Goal: Transaction & Acquisition: Purchase product/service

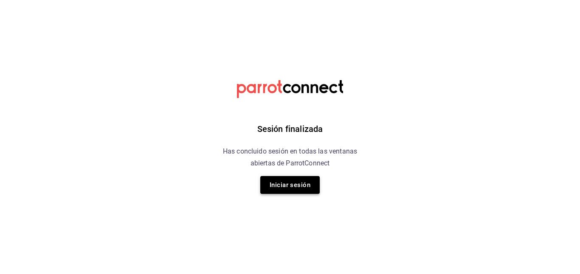
click at [302, 177] on button "Iniciar sesión" at bounding box center [289, 185] width 59 height 18
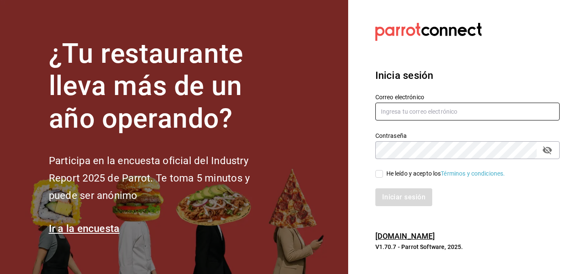
type input "gerardo.maxil@alumno.buap.mx"
click at [377, 176] on input "He leído y acepto los Términos y condiciones." at bounding box center [379, 174] width 8 height 8
checkbox input "true"
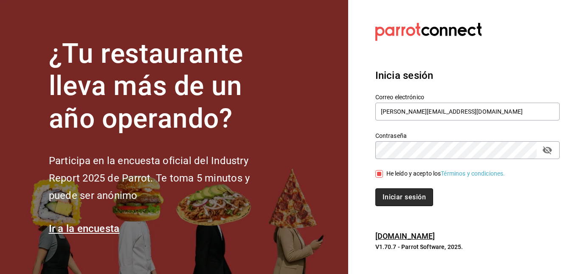
click at [400, 196] on button "Iniciar sesión" at bounding box center [404, 197] width 58 height 18
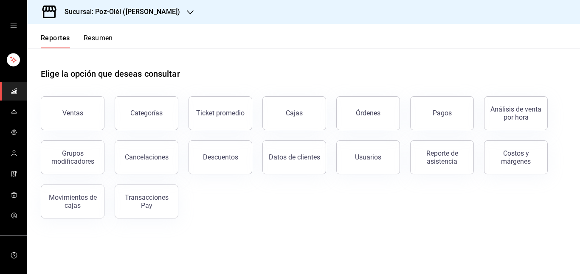
click at [11, 178] on span "mailbox folders" at bounding box center [14, 174] width 7 height 11
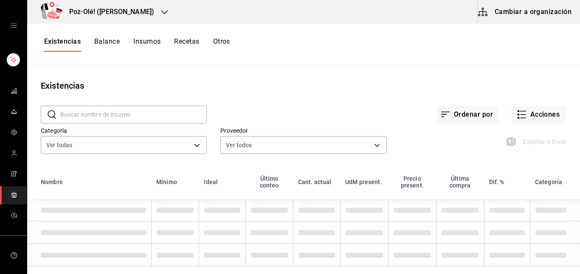
click at [161, 11] on icon "button" at bounding box center [164, 12] width 7 height 4
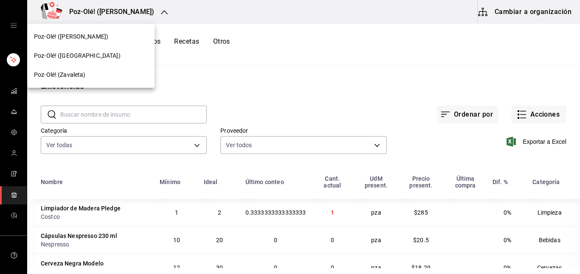
click at [81, 71] on span "Poz-Olé! (Zavaleta)" at bounding box center [60, 74] width 52 height 9
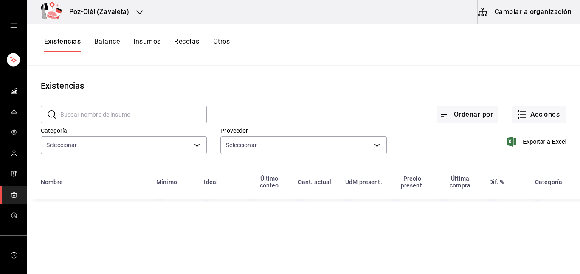
type input "d676893f-1eff-4afc-89d5-be7931405371,64c67766-f765-4080-8c3b-6b73adc83a6f,5c504…"
type input "48d44c5a-e461-48d4-aff9-0664819c2ea3,a25d6bbc-ab57-4387-85d6-398f9db57e81,dec80…"
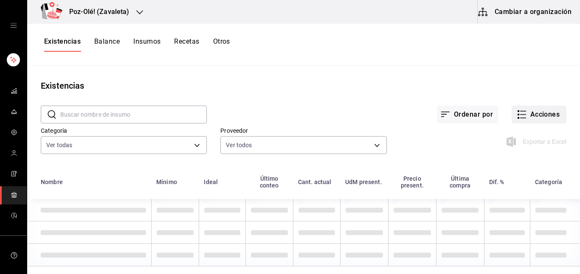
click at [517, 110] on icon "button" at bounding box center [522, 115] width 10 height 10
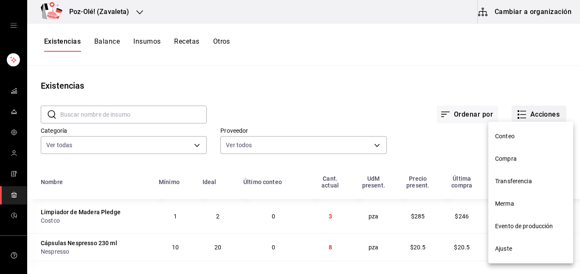
scroll to position [2, 0]
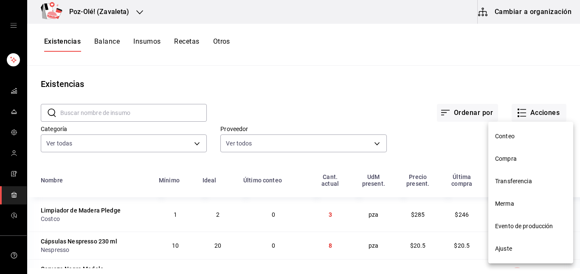
click at [504, 153] on li "Compra" at bounding box center [530, 159] width 85 height 22
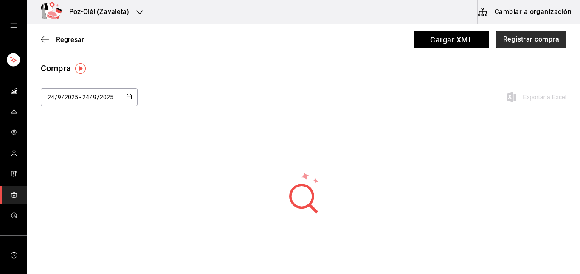
click at [503, 33] on button "Registrar compra" at bounding box center [531, 40] width 70 height 18
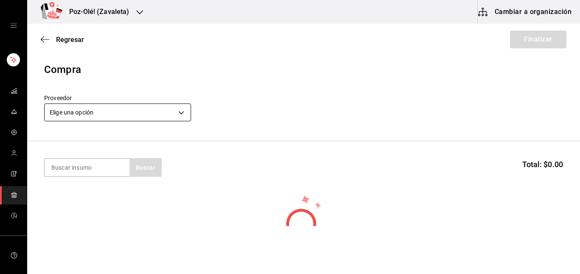
click at [179, 106] on body "Poz-Olé! (Zavaleta) Cambiar a organización Regresar Finalizar Compra Proveedor …" at bounding box center [290, 113] width 580 height 226
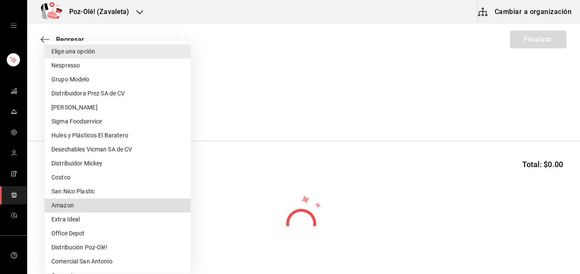
click at [249, 77] on div at bounding box center [290, 137] width 580 height 274
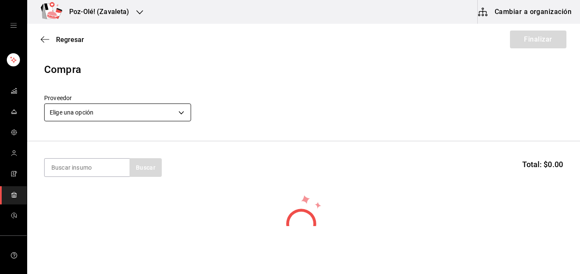
click at [159, 111] on body "Poz-Olé! (Zavaleta) Cambiar a organización Regresar Finalizar Compra Proveedor …" at bounding box center [290, 113] width 580 height 226
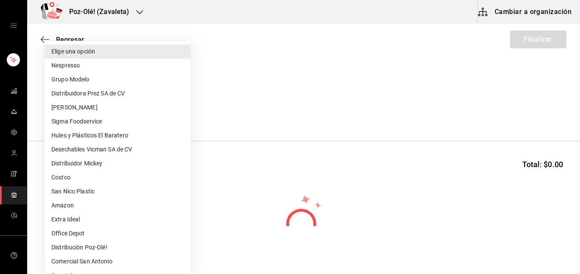
click at [330, 135] on div at bounding box center [290, 137] width 580 height 274
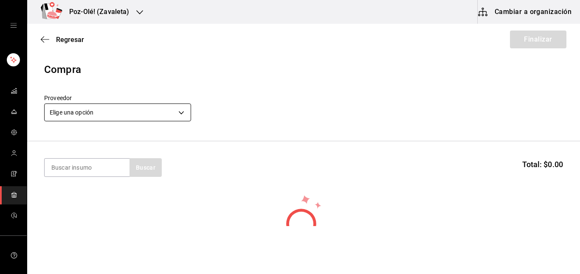
click at [171, 116] on body "Poz-Olé! (Zavaleta) Cambiar a organización Regresar Finalizar Compra Proveedor …" at bounding box center [290, 113] width 580 height 226
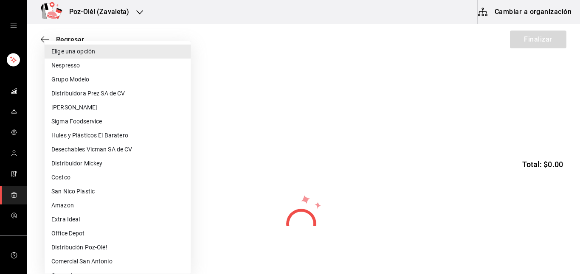
click at [64, 172] on li "Costco" at bounding box center [118, 178] width 146 height 14
type input "206d7121-9d53-41fd-b39a-4cd91b7c47a6"
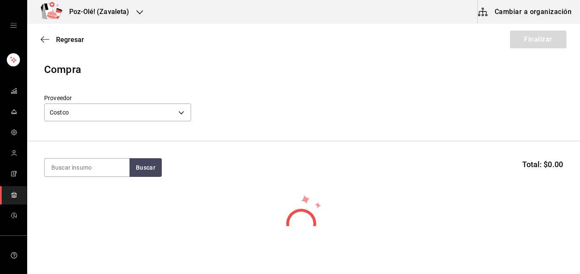
click at [11, 198] on icon "mailbox folders" at bounding box center [14, 194] width 7 height 7
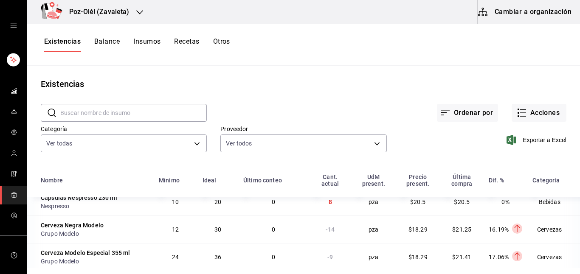
scroll to position [109, 0]
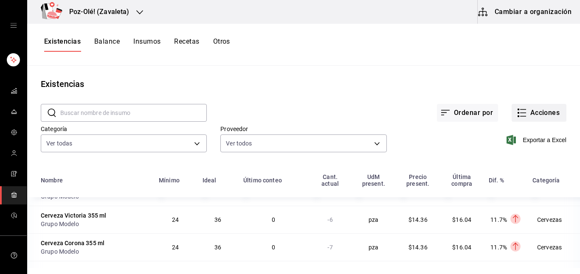
click at [514, 107] on button "Acciones" at bounding box center [538, 113] width 55 height 18
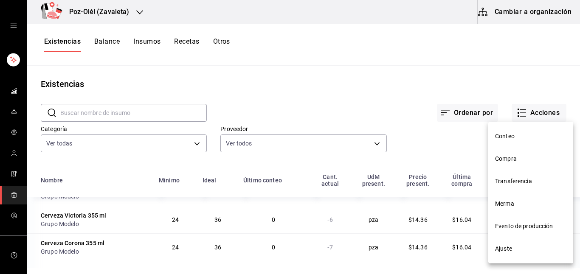
scroll to position [0, 0]
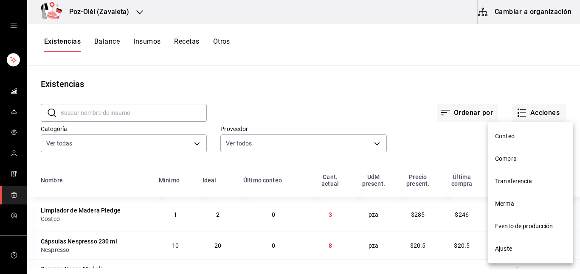
click at [511, 160] on span "Compra" at bounding box center [530, 159] width 71 height 9
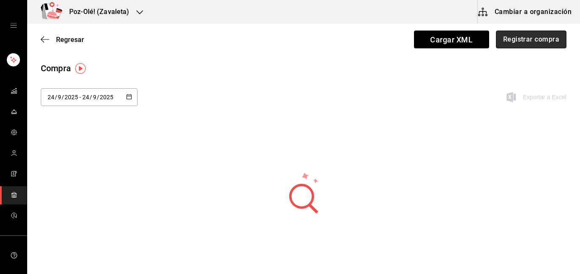
click at [521, 46] on button "Registrar compra" at bounding box center [531, 40] width 70 height 18
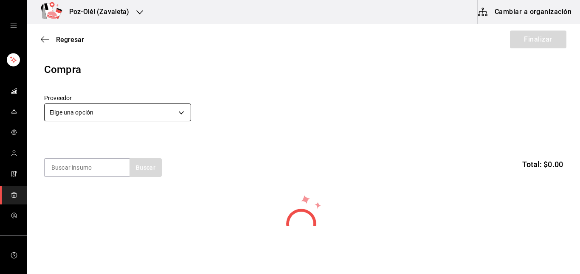
click at [143, 117] on body "Poz-Olé! (Zavaleta) Cambiar a organización Regresar Finalizar Compra Proveedor …" at bounding box center [290, 113] width 580 height 226
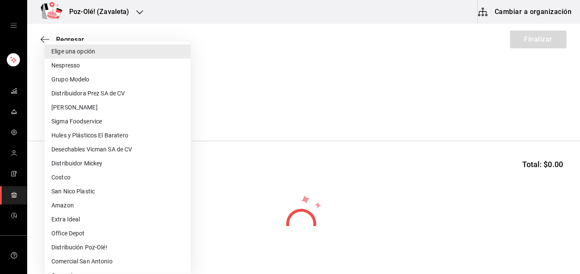
click at [76, 76] on li "Grupo Modelo" at bounding box center [118, 80] width 146 height 14
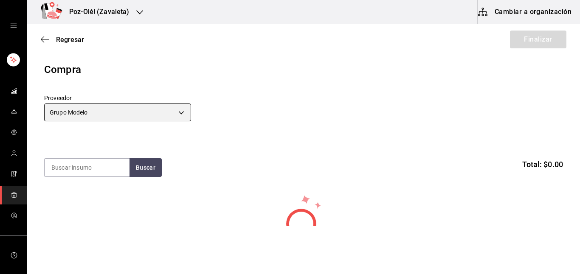
type input "a25d6bbc-ab57-4387-85d6-398f9db57e81"
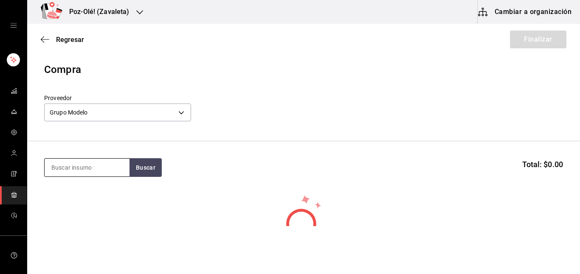
click at [97, 166] on input at bounding box center [87, 168] width 85 height 18
type input "coron"
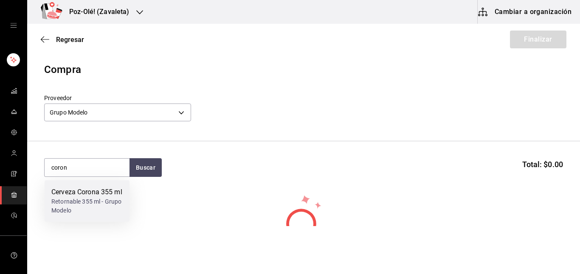
click at [98, 197] on div "Cerveza Corona 355 ml" at bounding box center [86, 192] width 71 height 10
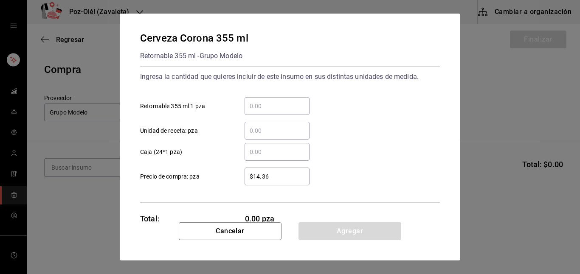
click at [256, 109] on input "​ Retornable 355 ml 1 pza" at bounding box center [276, 106] width 65 height 10
click at [250, 157] on div "​" at bounding box center [276, 152] width 65 height 18
click at [250, 157] on input "​ Caja (24*1 pza)" at bounding box center [276, 152] width 65 height 10
type input "2"
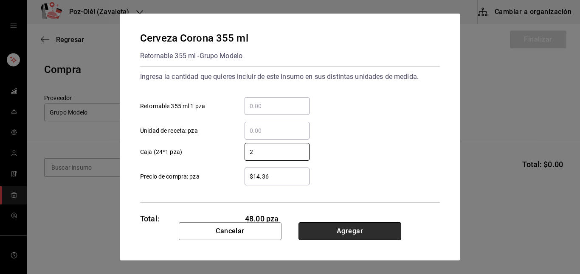
click at [326, 223] on button "Agregar" at bounding box center [349, 231] width 103 height 18
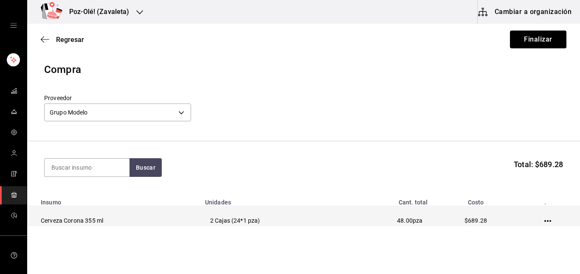
click at [536, 222] on td at bounding box center [549, 220] width 61 height 29
click at [544, 222] on icon "button" at bounding box center [547, 221] width 7 height 7
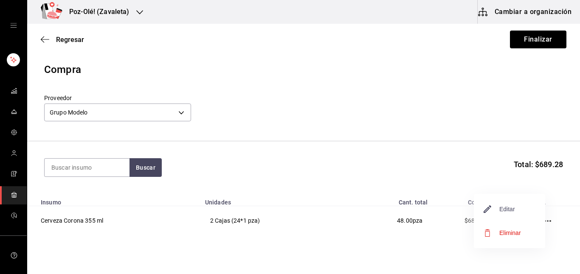
click at [498, 205] on span "Editar" at bounding box center [499, 209] width 31 height 10
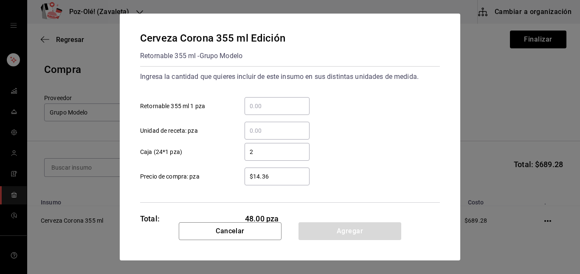
click at [278, 181] on input "$14.36" at bounding box center [276, 176] width 65 height 10
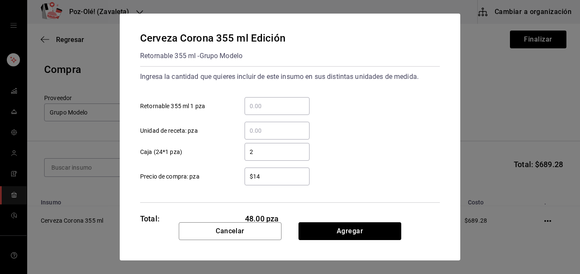
type input "$1"
type input "$16.98"
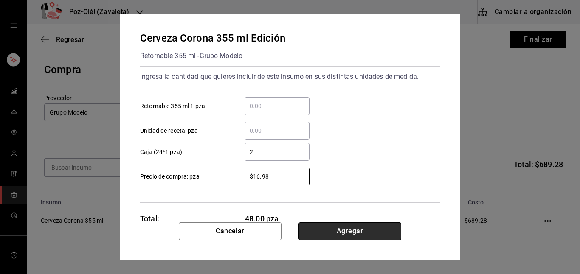
click at [331, 232] on button "Agregar" at bounding box center [349, 231] width 103 height 18
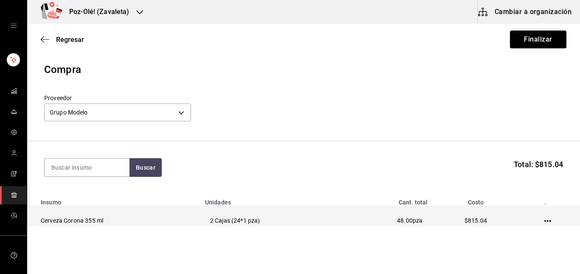
click at [544, 222] on icon "button" at bounding box center [547, 221] width 7 height 7
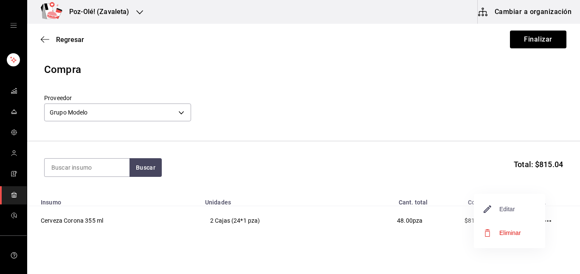
click at [509, 211] on span "Editar" at bounding box center [499, 209] width 31 height 10
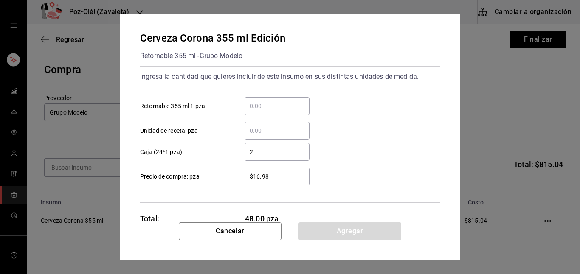
click at [278, 174] on input "$16.98" at bounding box center [276, 176] width 65 height 10
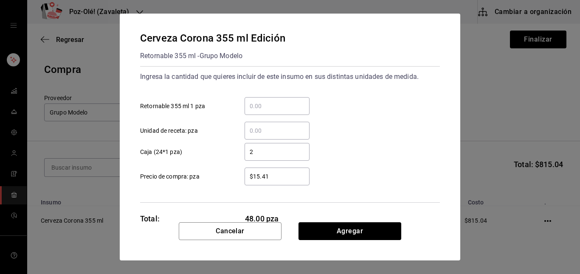
type input "$15.41"
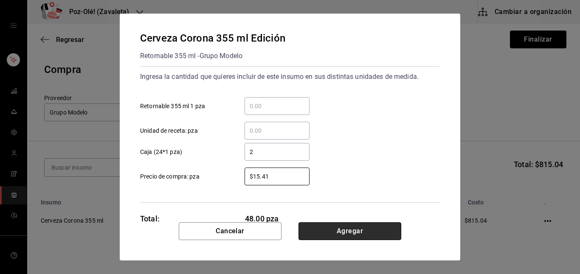
click at [369, 230] on button "Agregar" at bounding box center [349, 231] width 103 height 18
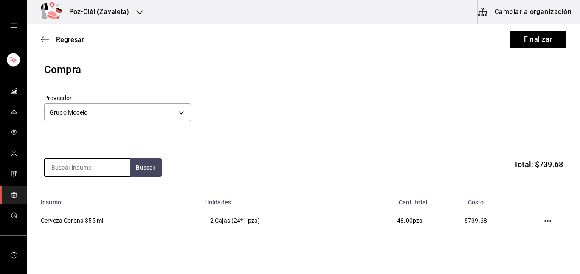
click at [107, 173] on input at bounding box center [87, 168] width 85 height 18
type input "vic"
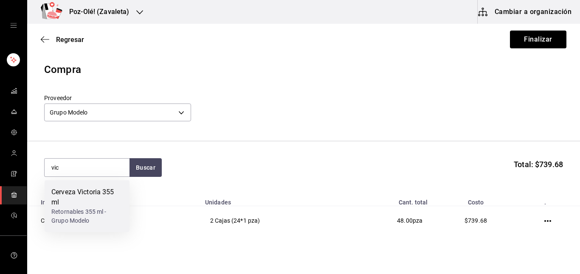
click at [78, 194] on div "Cerveza Victoria 355 ml" at bounding box center [86, 197] width 71 height 20
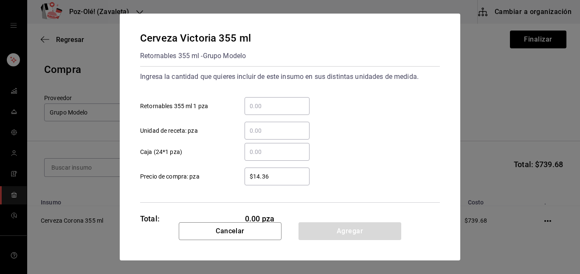
click at [298, 151] on input "​ Caja (24*1 pza)" at bounding box center [276, 152] width 65 height 10
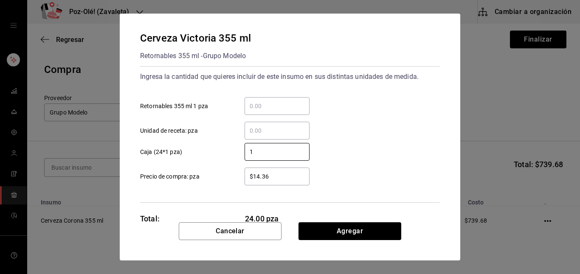
type input "1"
click at [348, 205] on div "Cerveza Victoria 355 ml Retornables 355 ml - Grupo Modelo Ingresa la cantidad q…" at bounding box center [290, 118] width 340 height 209
click at [299, 170] on div "$14.36 ​" at bounding box center [276, 177] width 65 height 18
click at [299, 171] on input "$14.36" at bounding box center [276, 176] width 65 height 10
type input "$15.41"
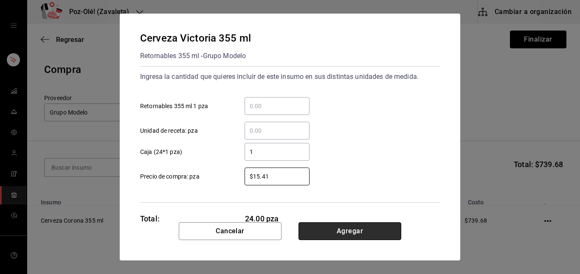
click at [359, 233] on button "Agregar" at bounding box center [349, 231] width 103 height 18
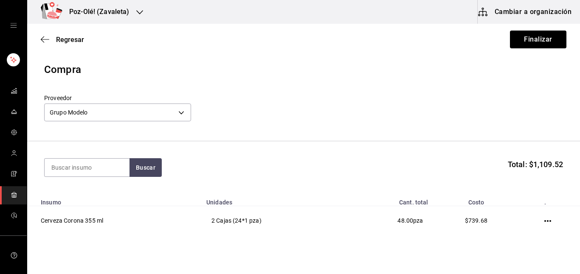
type input "o"
type input "pacif"
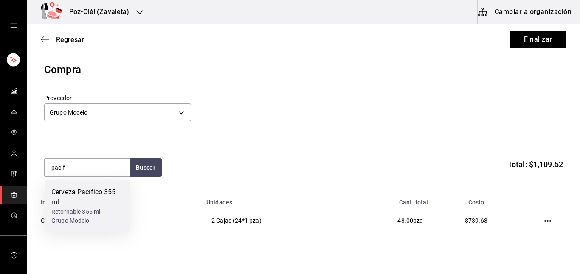
click at [87, 199] on div "Cerveza Pacífico 355 ml" at bounding box center [86, 197] width 71 height 20
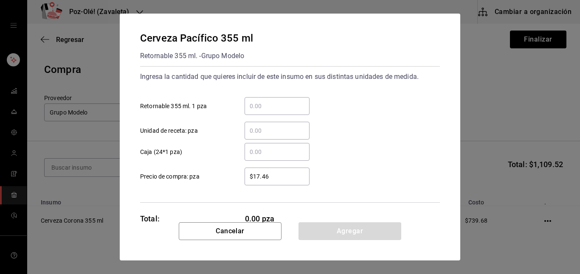
click at [274, 160] on div "​" at bounding box center [276, 152] width 65 height 18
click at [274, 157] on input "​ Caja (24*1 pza)" at bounding box center [276, 152] width 65 height 10
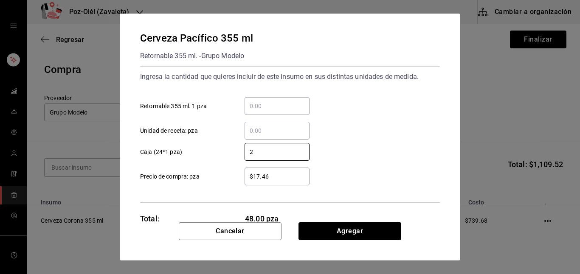
type input "2"
click at [274, 177] on input "$17.46" at bounding box center [276, 176] width 65 height 10
type input "$18.33"
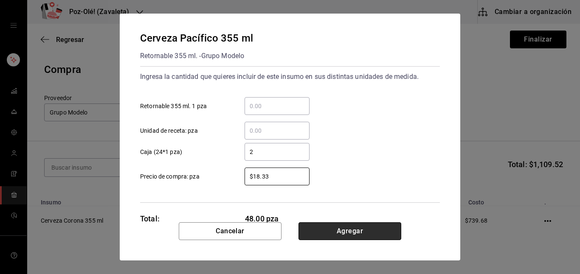
click at [334, 227] on button "Agregar" at bounding box center [349, 231] width 103 height 18
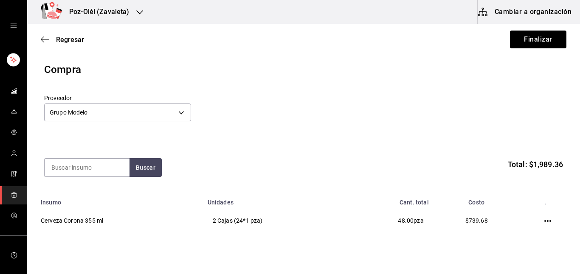
drag, startPoint x: 268, startPoint y: 188, endPoint x: 268, endPoint y: 171, distance: 16.1
click at [95, 166] on input at bounding box center [87, 168] width 85 height 18
type input "mode"
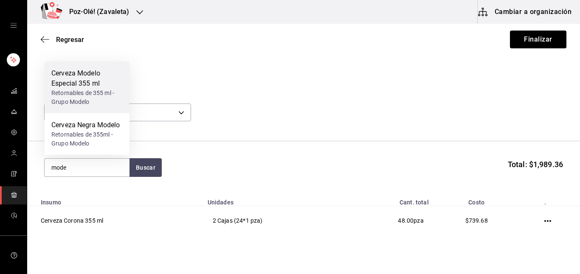
click at [93, 91] on div "Retornables de 355 ml - Grupo Modelo" at bounding box center [86, 98] width 71 height 18
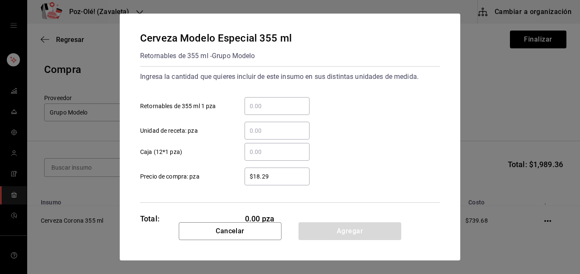
click at [258, 156] on input "​ Caja (12*1 pza)" at bounding box center [276, 152] width 65 height 10
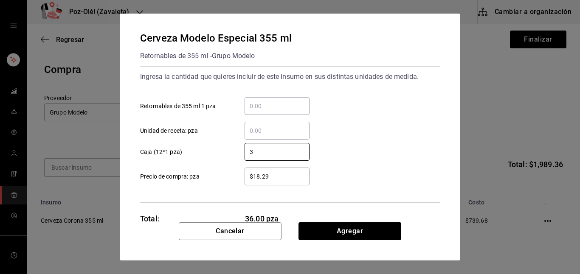
type input "3"
click at [285, 175] on input "$18.29" at bounding box center [276, 176] width 65 height 10
type input "$1"
type input "$20.83"
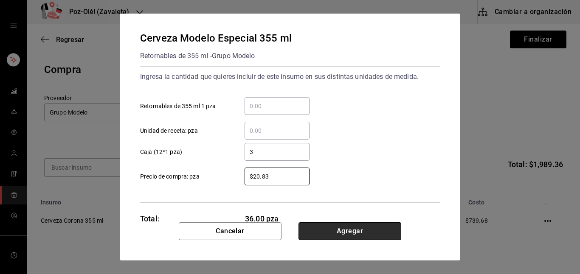
click at [374, 236] on button "Agregar" at bounding box center [349, 231] width 103 height 18
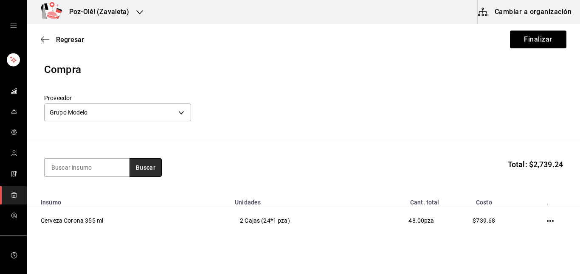
click at [152, 168] on button "Buscar" at bounding box center [145, 167] width 32 height 19
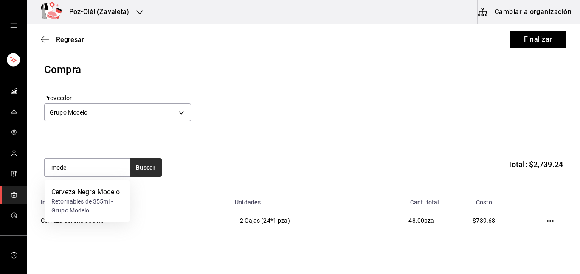
type input "mode"
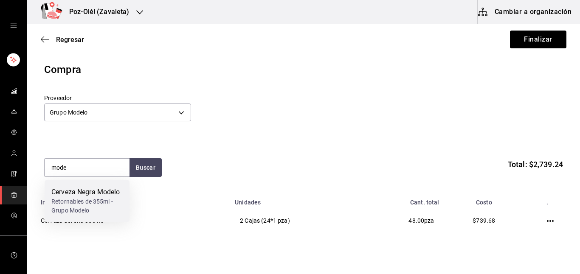
click at [112, 207] on div "Retornables de 355ml - Grupo Modelo" at bounding box center [86, 206] width 71 height 18
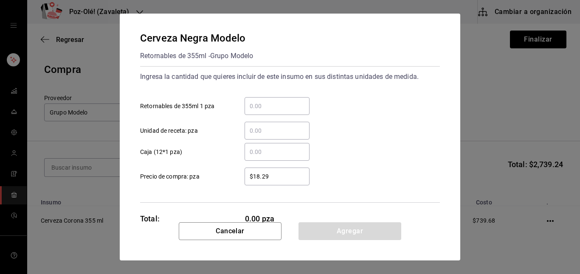
click at [273, 144] on div "​" at bounding box center [276, 152] width 65 height 18
click at [273, 147] on input "​ Caja (12*1 pza)" at bounding box center [276, 152] width 65 height 10
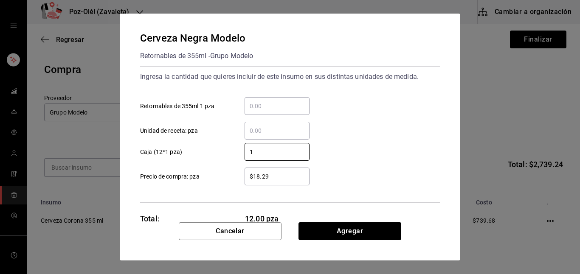
type input "1"
click at [253, 173] on input "$18.29" at bounding box center [276, 176] width 65 height 10
type input "$20.83"
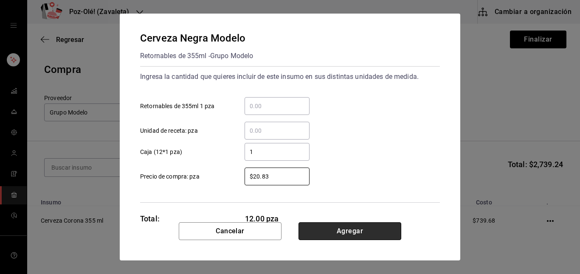
click at [328, 226] on button "Agregar" at bounding box center [349, 231] width 103 height 18
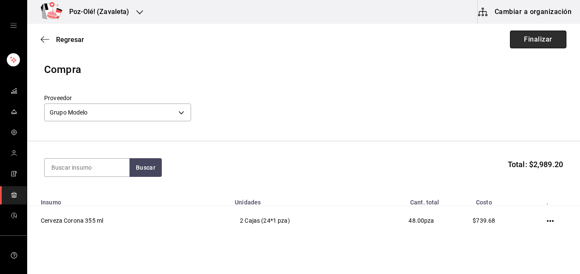
click at [531, 41] on button "Finalizar" at bounding box center [538, 40] width 56 height 18
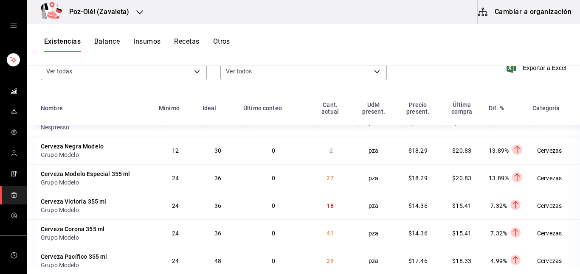
scroll to position [51, 0]
